Goal: Go to known website: Go to known website

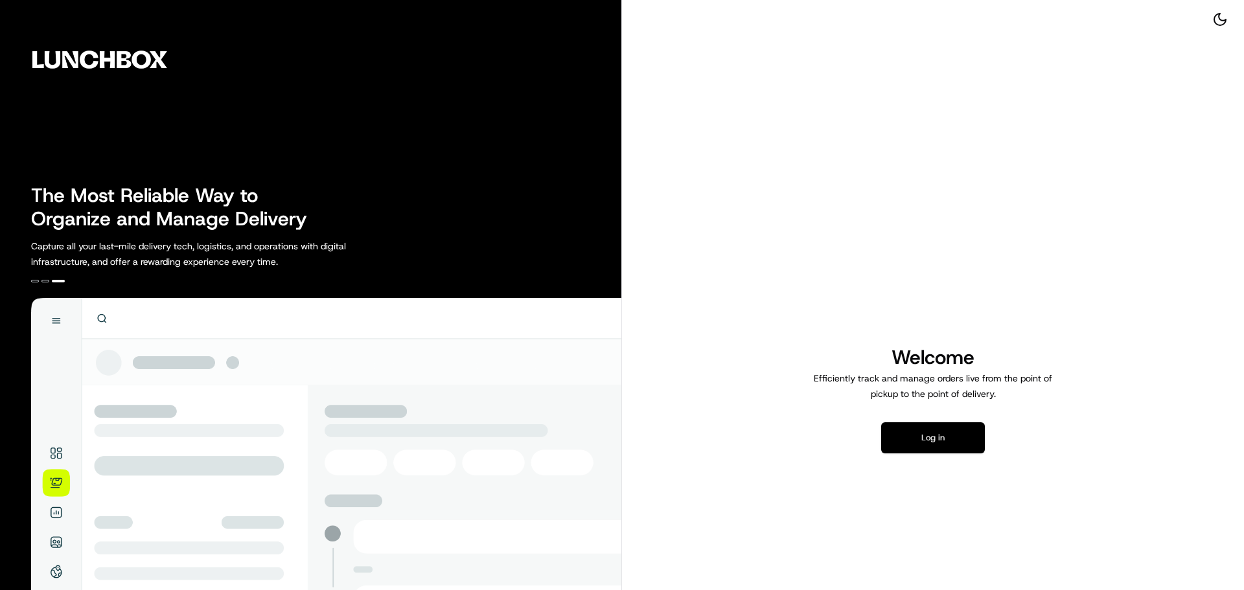
drag, startPoint x: 1189, startPoint y: 1, endPoint x: 925, endPoint y: 441, distance: 513.0
click at [925, 441] on button "Log in" at bounding box center [933, 438] width 104 height 31
